Goal: Transaction & Acquisition: Purchase product/service

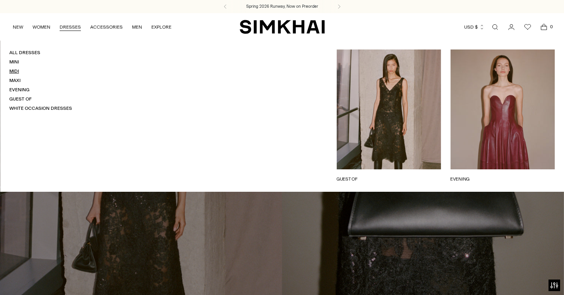
click at [14, 70] on link "Midi" at bounding box center [14, 71] width 10 height 5
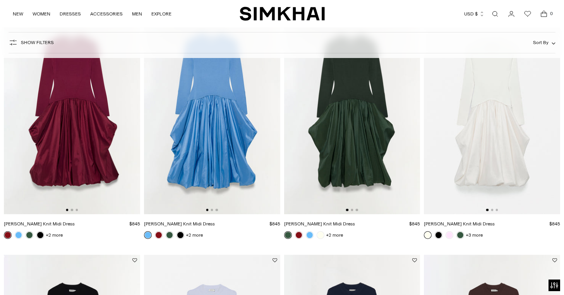
scroll to position [98, 0]
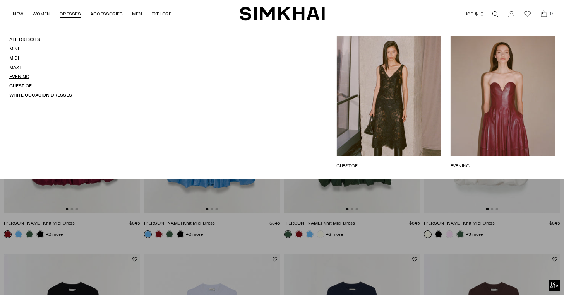
click at [20, 75] on link "Evening" at bounding box center [19, 76] width 20 height 5
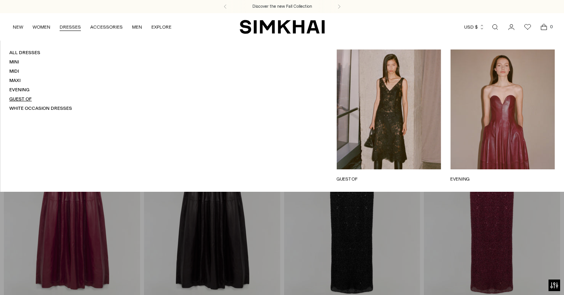
click at [21, 99] on link "Guest Of" at bounding box center [20, 98] width 22 height 5
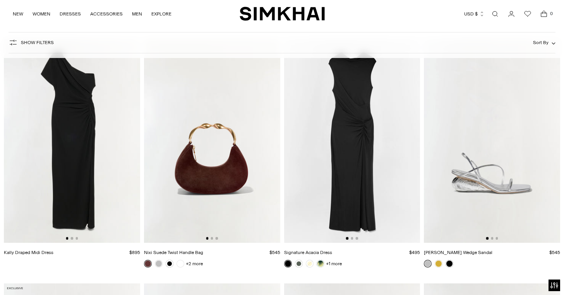
scroll to position [2520, 0]
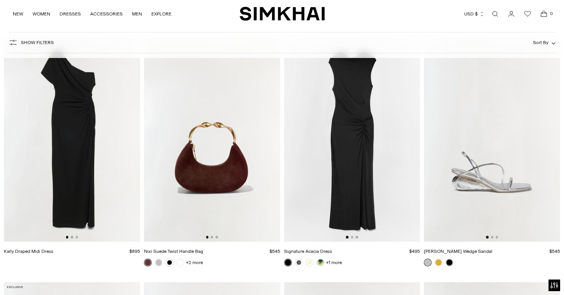
click at [481, 192] on img at bounding box center [492, 140] width 136 height 204
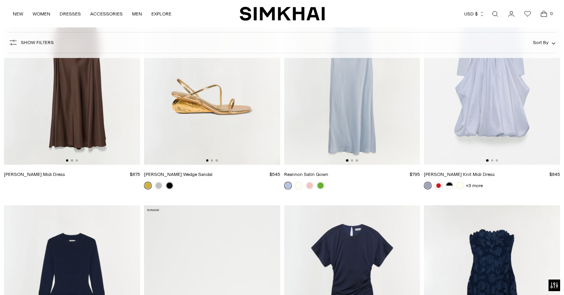
scroll to position [4314, 0]
